Goal: Book appointment/travel/reservation

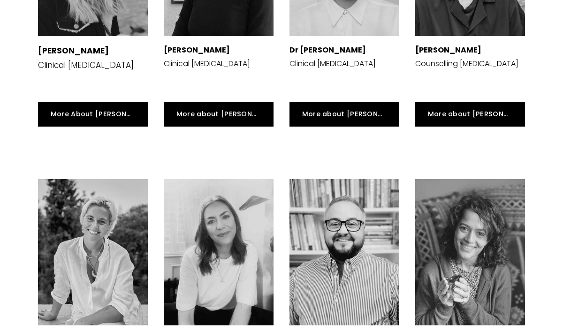
scroll to position [1669, 0]
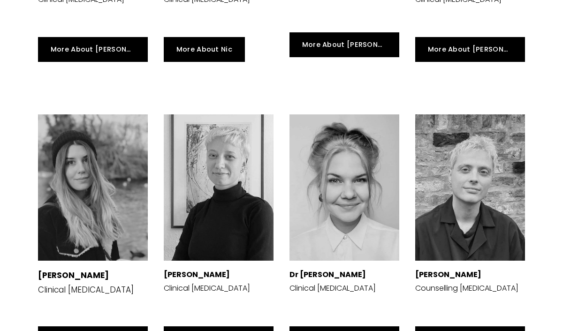
click at [505, 174] on div at bounding box center [470, 188] width 110 height 146
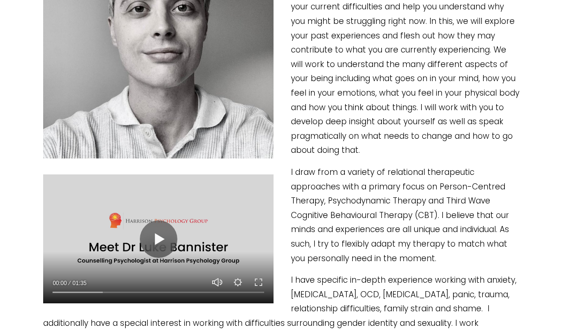
scroll to position [368, 0]
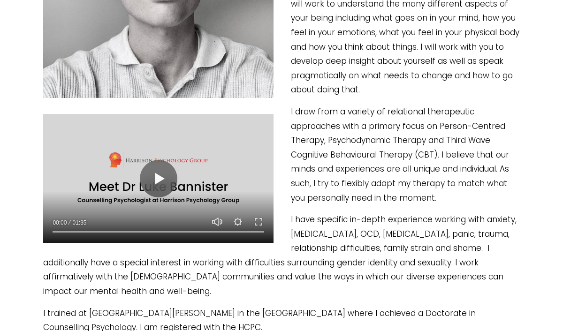
click at [159, 183] on button "Play" at bounding box center [159, 179] width 38 height 38
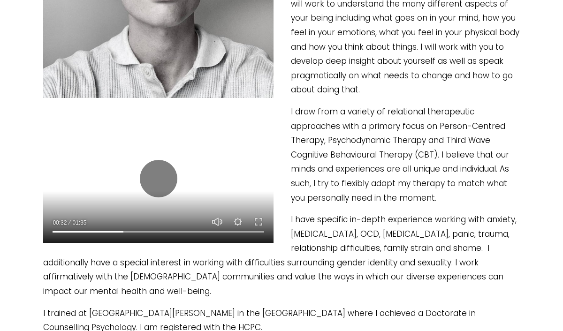
click at [153, 229] on input "Seek" at bounding box center [159, 232] width 212 height 7
type input "58.55"
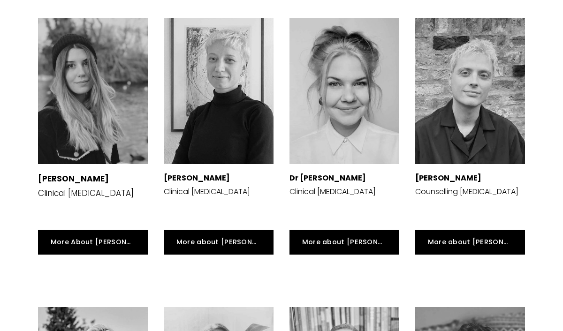
scroll to position [1899, 0]
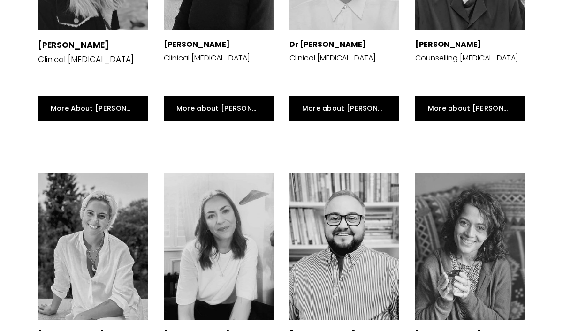
click at [50, 224] on div at bounding box center [93, 247] width 110 height 146
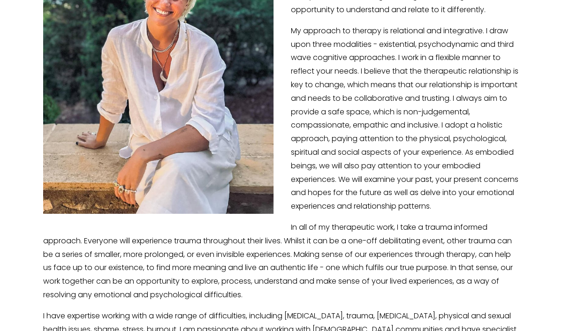
scroll to position [289, 0]
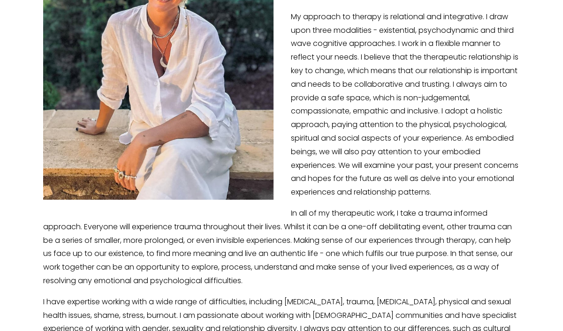
scroll to position [0, 0]
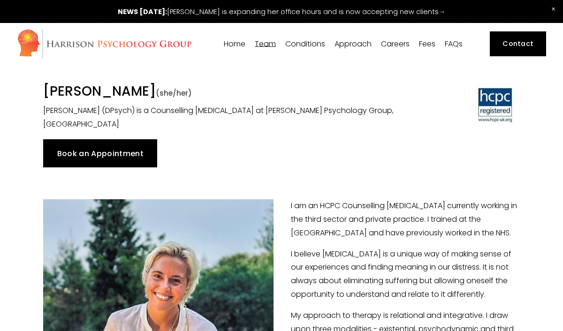
click at [74, 157] on link "Book an Appointment" at bounding box center [100, 153] width 114 height 28
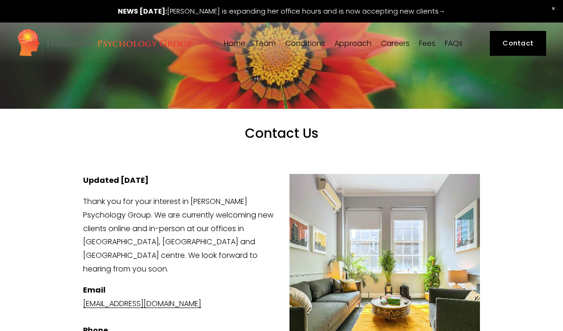
scroll to position [1, 0]
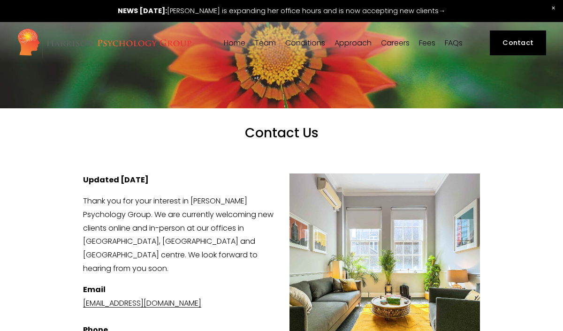
click at [436, 45] on link "Fees" at bounding box center [427, 42] width 16 height 9
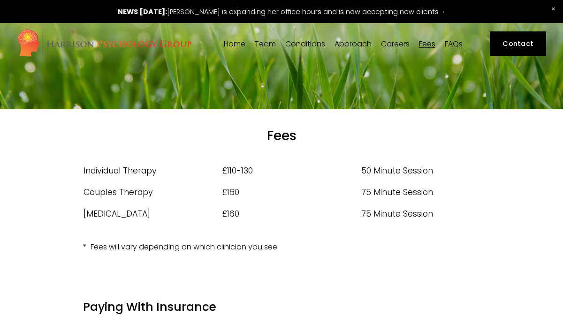
click at [0, 0] on span "[PERSON_NAME]" at bounding box center [0, 0] width 0 height 0
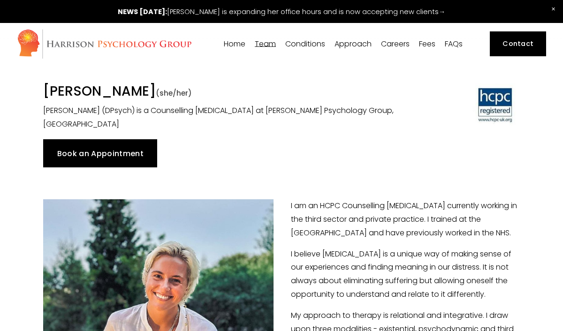
click at [141, 161] on link "Book an Appointment" at bounding box center [100, 153] width 114 height 28
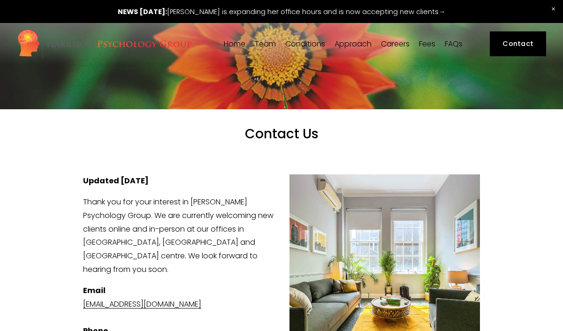
click at [435, 13] on link at bounding box center [281, 11] width 563 height 23
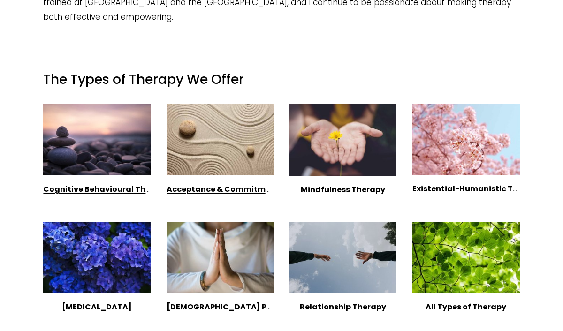
scroll to position [539, 0]
